Goal: Transaction & Acquisition: Purchase product/service

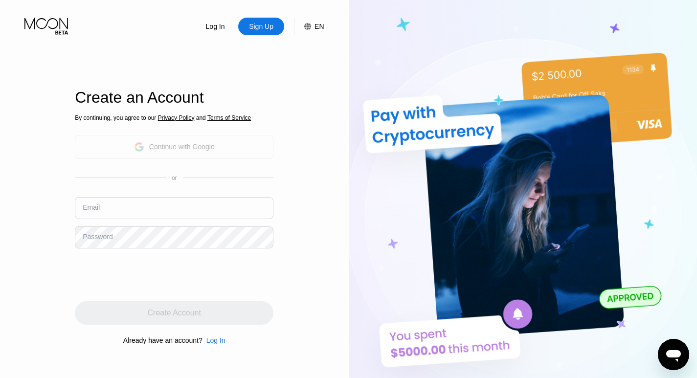
click at [178, 143] on div "Continue with Google" at bounding box center [182, 147] width 66 height 8
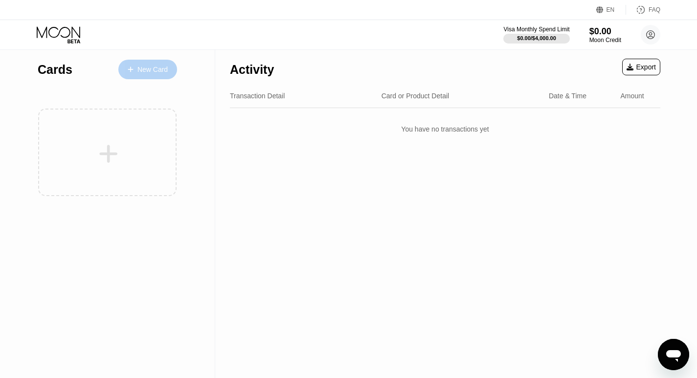
click at [153, 69] on div "New Card" at bounding box center [153, 70] width 30 height 8
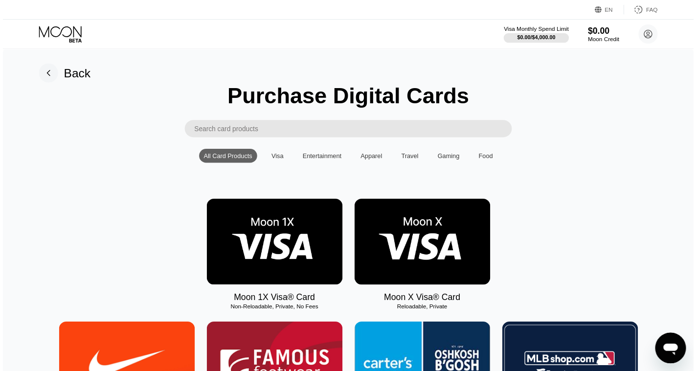
scroll to position [75, 0]
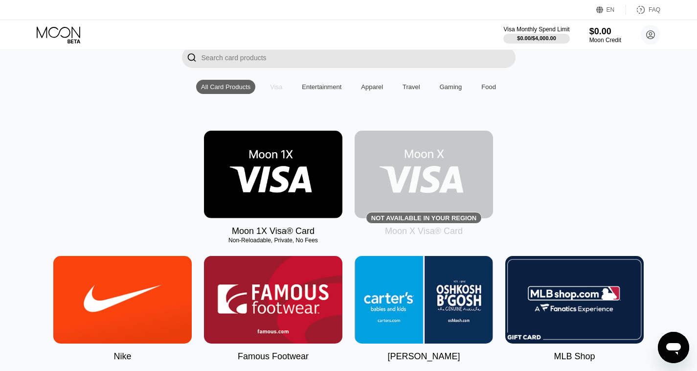
click at [279, 91] on div "Visa" at bounding box center [276, 86] width 12 height 7
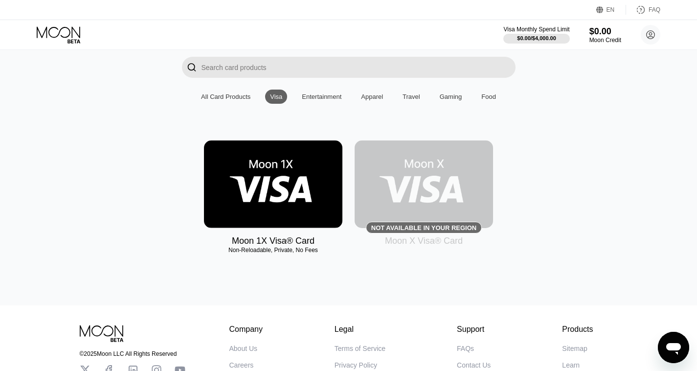
scroll to position [0, 0]
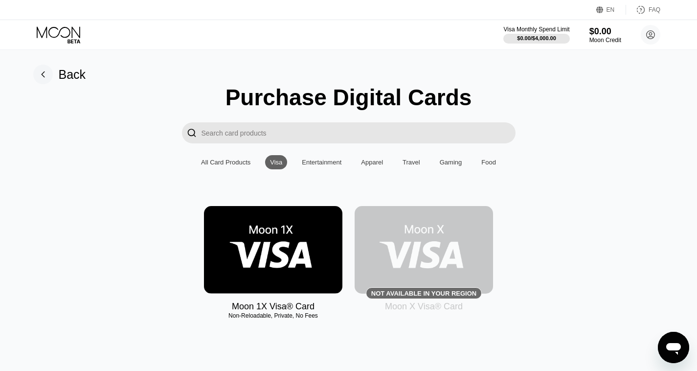
click at [231, 166] on div "All Card Products" at bounding box center [225, 162] width 49 height 7
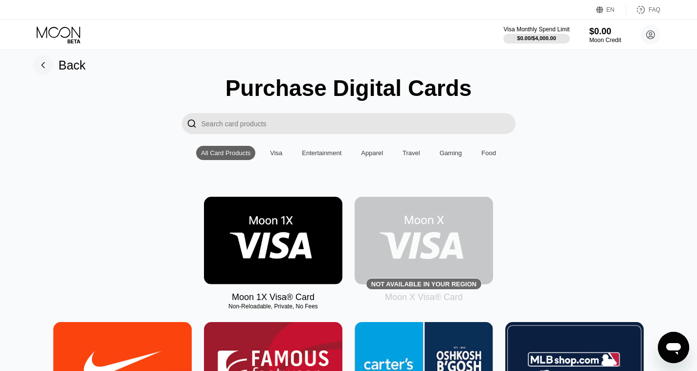
scroll to position [3, 0]
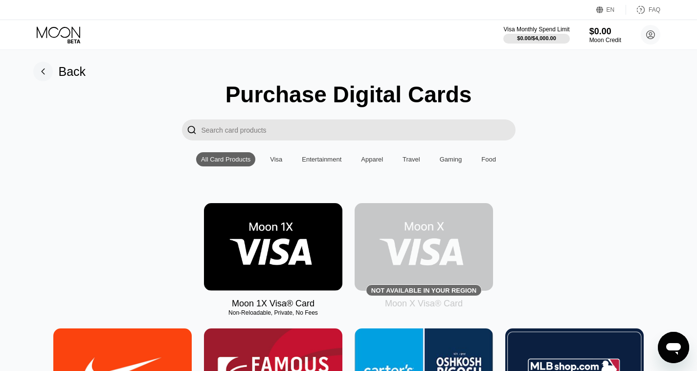
click at [299, 136] on input "Search card products" at bounding box center [359, 129] width 314 height 21
click at [267, 164] on div "Visa" at bounding box center [276, 159] width 22 height 14
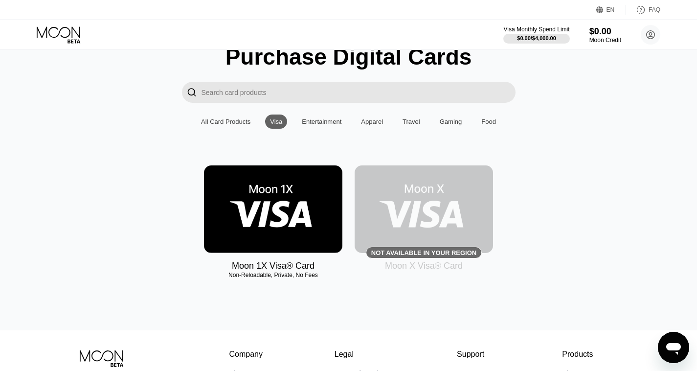
scroll to position [38, 0]
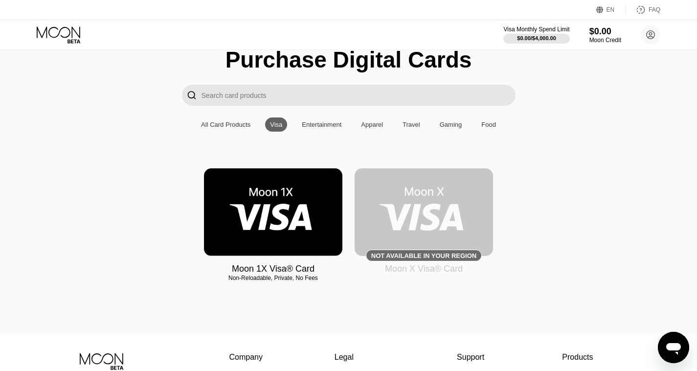
click at [294, 97] on input "Search card products" at bounding box center [359, 95] width 314 height 21
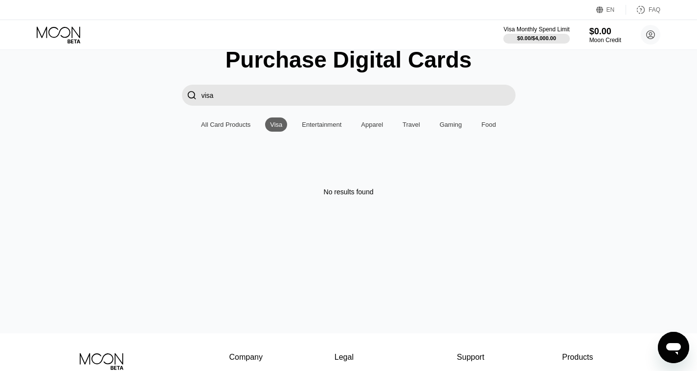
type input "visa"
click at [287, 100] on input "visa" at bounding box center [359, 95] width 314 height 21
click at [61, 32] on icon at bounding box center [60, 34] width 46 height 17
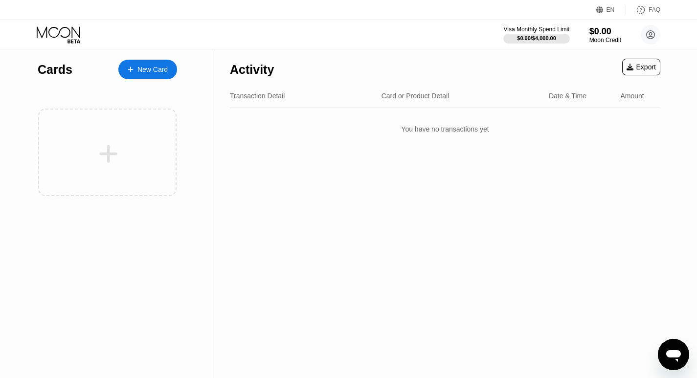
click at [156, 70] on div "New Card" at bounding box center [153, 70] width 30 height 8
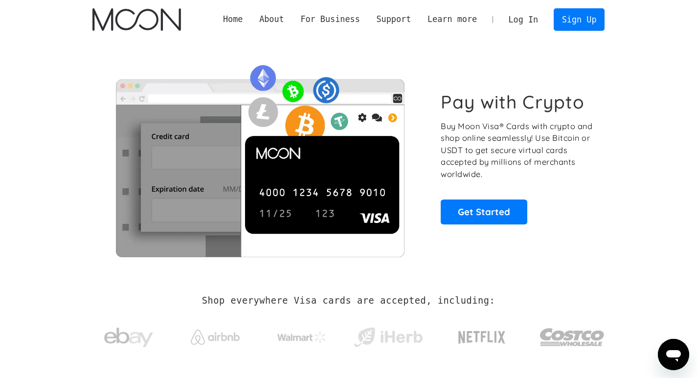
click at [524, 21] on link "Log In" at bounding box center [524, 20] width 46 height 22
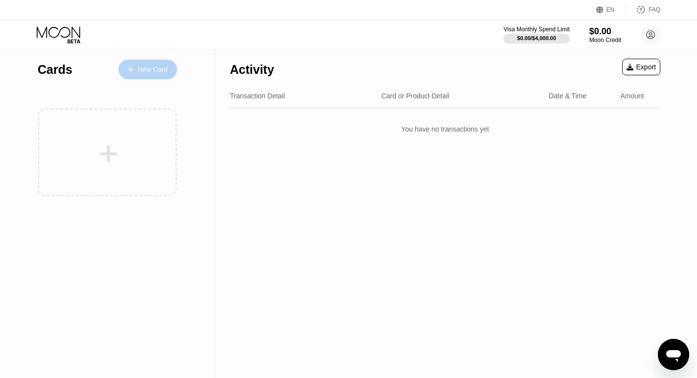
click at [155, 72] on div "New Card" at bounding box center [153, 70] width 30 height 8
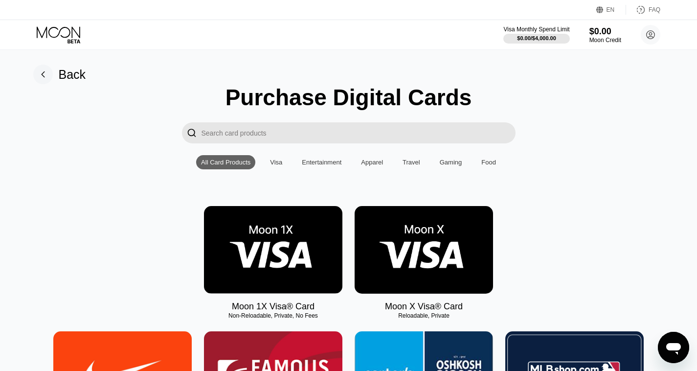
click at [422, 258] on img at bounding box center [424, 250] width 139 height 88
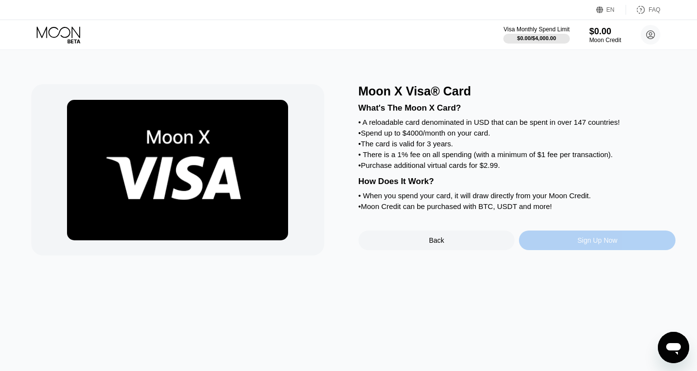
click at [567, 250] on div "Sign Up Now" at bounding box center [597, 241] width 157 height 20
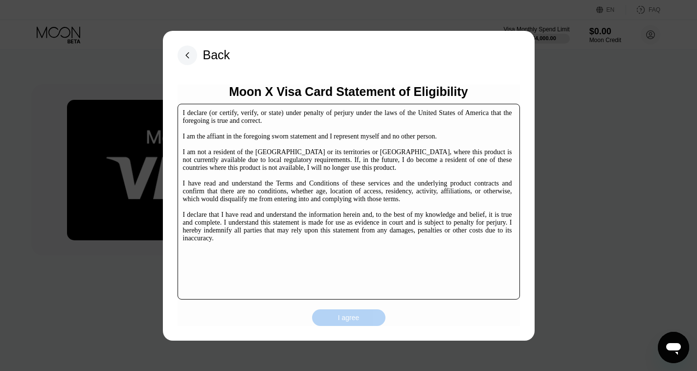
click at [363, 319] on div "I agree" at bounding box center [348, 317] width 73 height 17
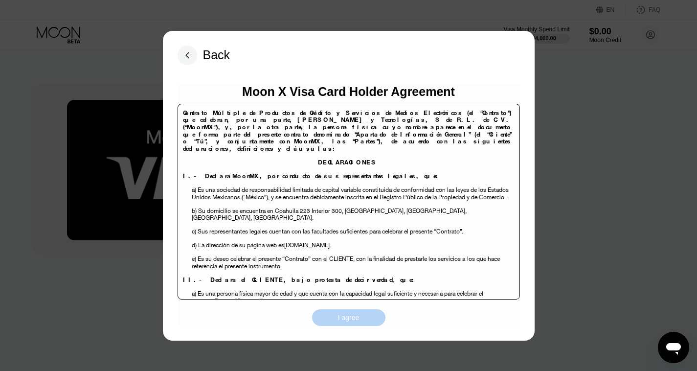
click at [362, 318] on div "I agree" at bounding box center [348, 317] width 73 height 17
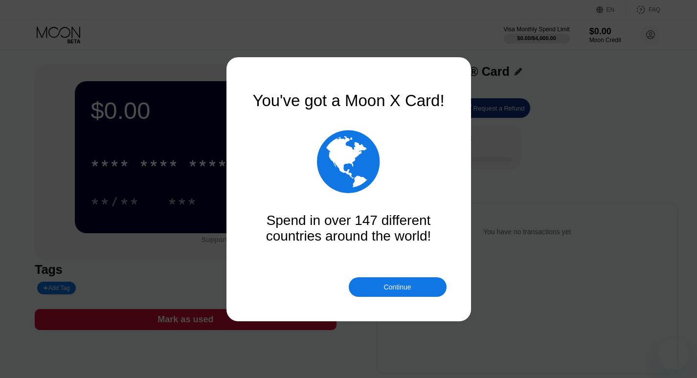
click at [410, 290] on div "Continue" at bounding box center [397, 287] width 27 height 8
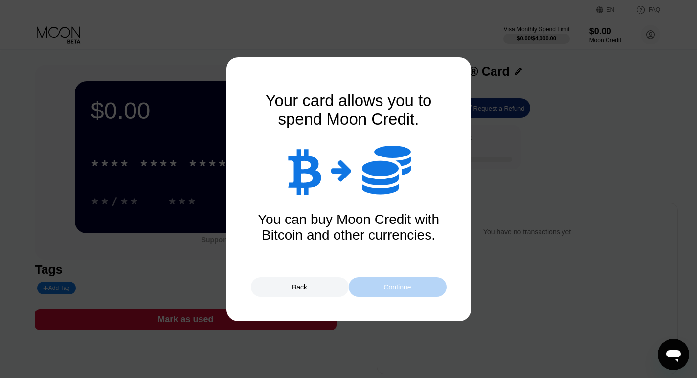
click at [404, 290] on div "Continue" at bounding box center [397, 287] width 27 height 8
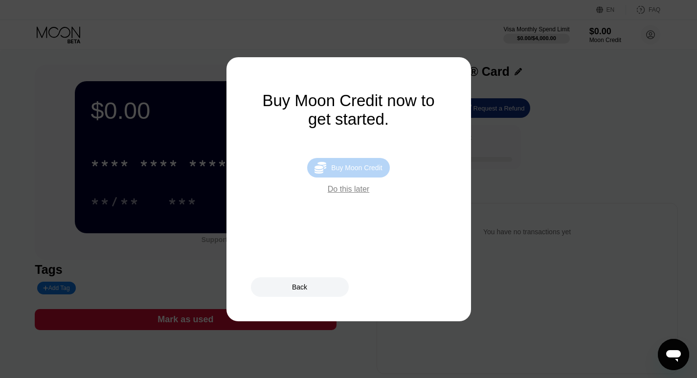
click at [369, 172] on div "Buy Moon Credit" at bounding box center [356, 168] width 51 height 8
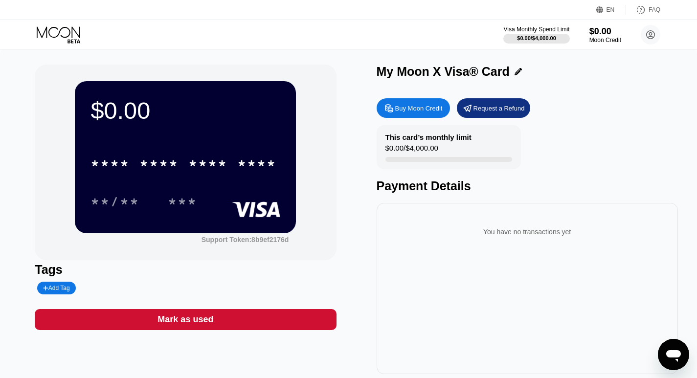
type input "0"
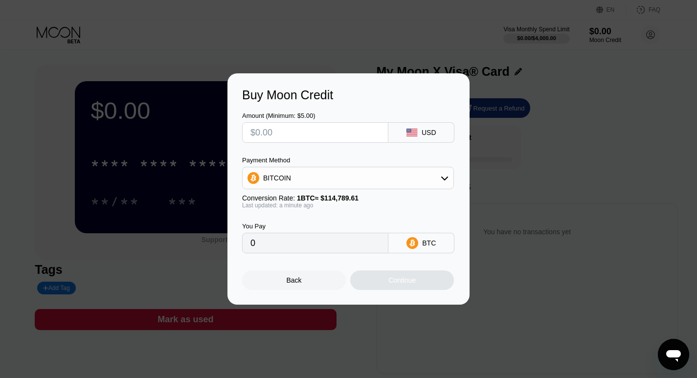
click at [327, 135] on input "text" at bounding box center [316, 133] width 130 height 20
type input "$6"
type input "0.00005227"
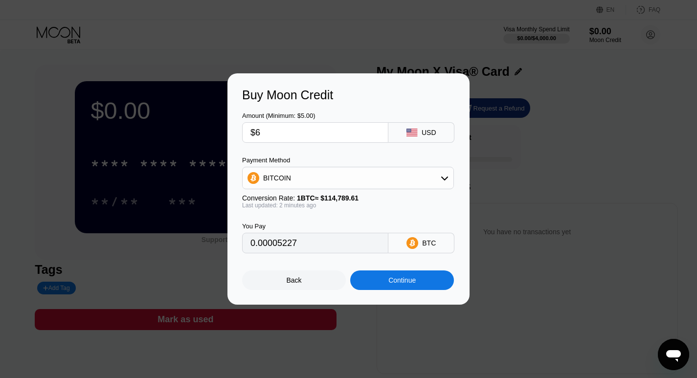
type input "$60"
type input "0.00052270"
type input "$60"
click at [410, 284] on div "Continue" at bounding box center [402, 281] width 27 height 8
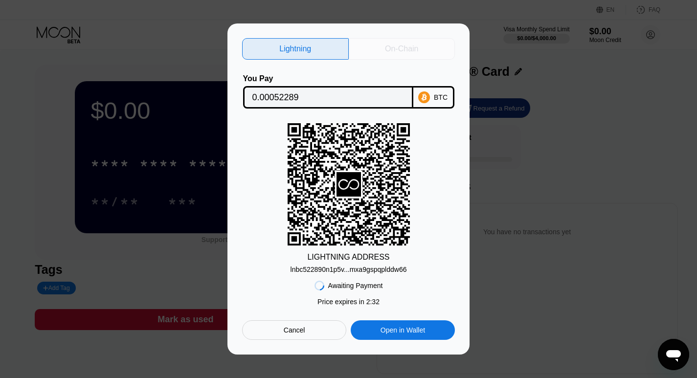
click at [401, 48] on div "On-Chain" at bounding box center [401, 49] width 33 height 10
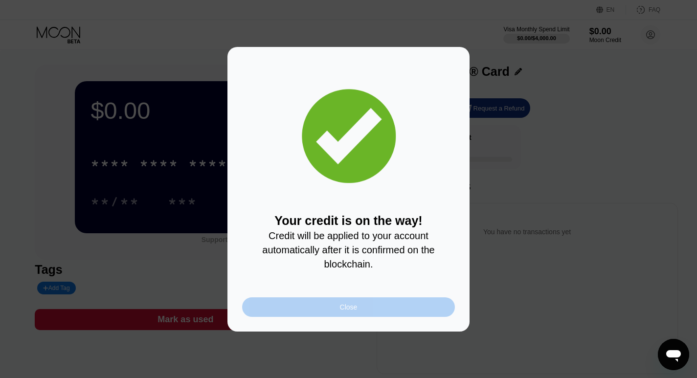
click at [340, 311] on div "Close" at bounding box center [349, 307] width 18 height 8
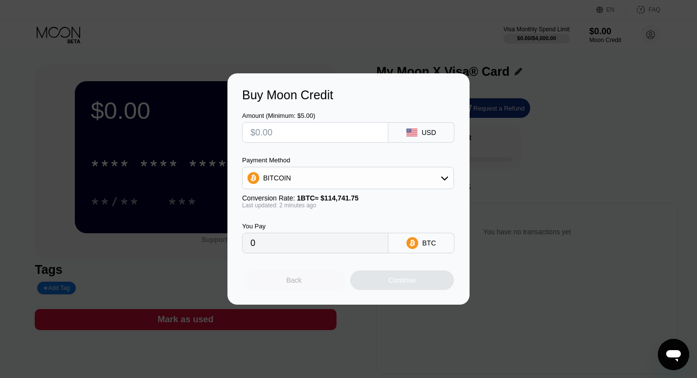
click at [298, 284] on div "Back" at bounding box center [294, 281] width 15 height 8
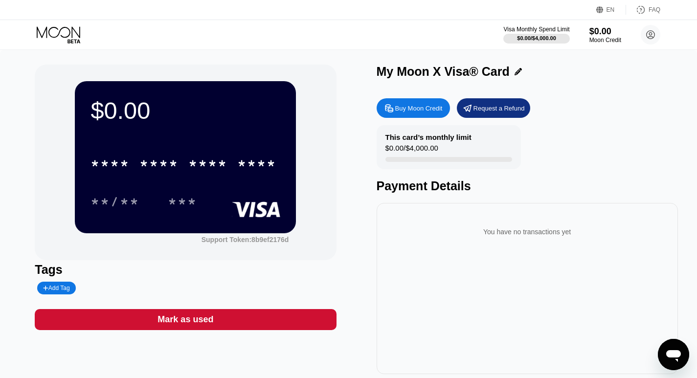
click at [69, 38] on icon at bounding box center [60, 34] width 46 height 17
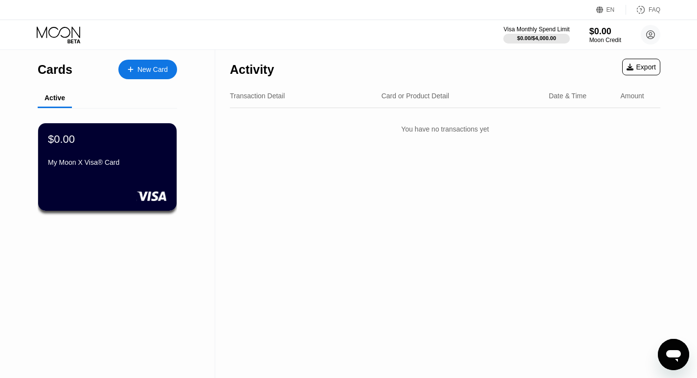
click at [123, 180] on div "$0.00 My Moon X Visa® Card" at bounding box center [107, 167] width 139 height 88
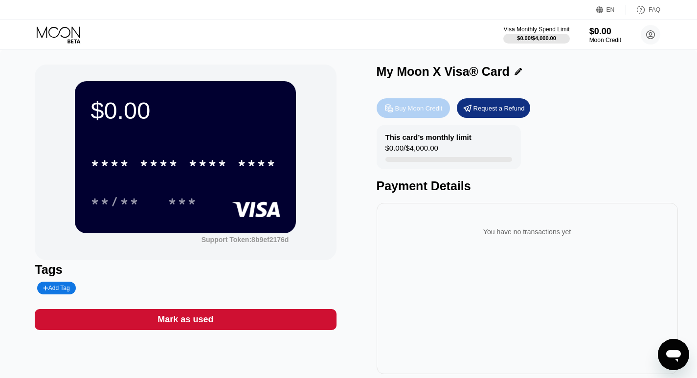
click at [411, 113] on div "Buy Moon Credit" at bounding box center [418, 108] width 47 height 8
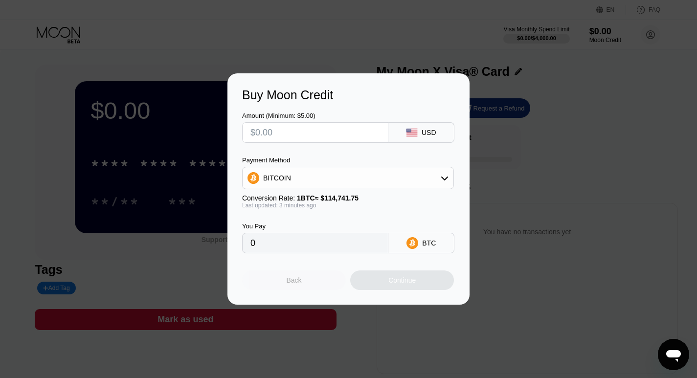
click at [305, 281] on div "Back" at bounding box center [294, 281] width 104 height 20
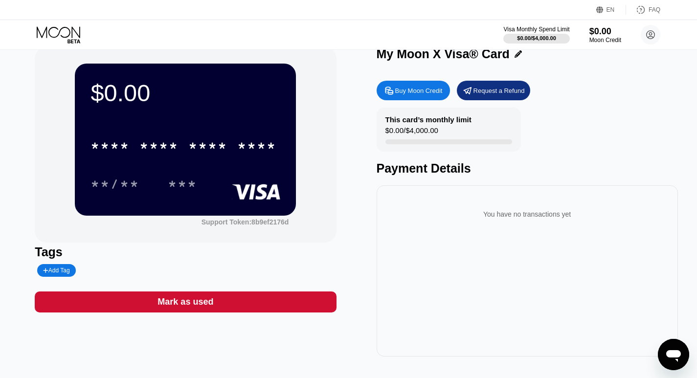
scroll to position [25, 0]
